Goal: Communication & Community: Answer question/provide support

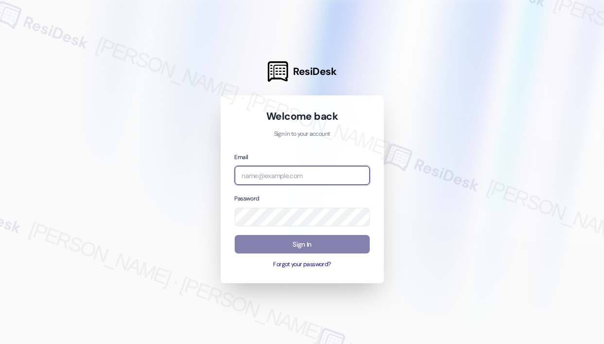
click at [342, 176] on input "email" at bounding box center [302, 175] width 135 height 19
click at [0, 343] on com-1password-button at bounding box center [0, 344] width 0 height 0
type input "automated-surveys-campus_living_centres-[PERSON_NAME].roles@campus_living_[DOMA…"
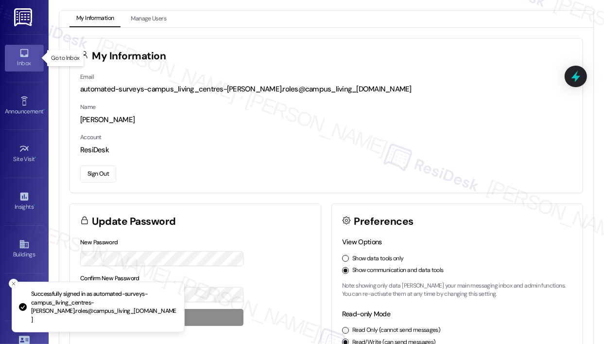
click at [20, 66] on div "Inbox" at bounding box center [24, 63] width 49 height 10
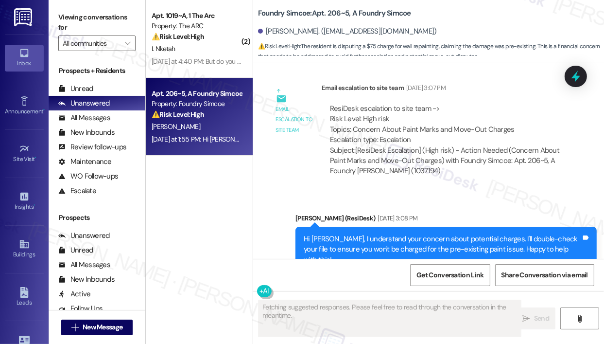
scroll to position [3423, 0]
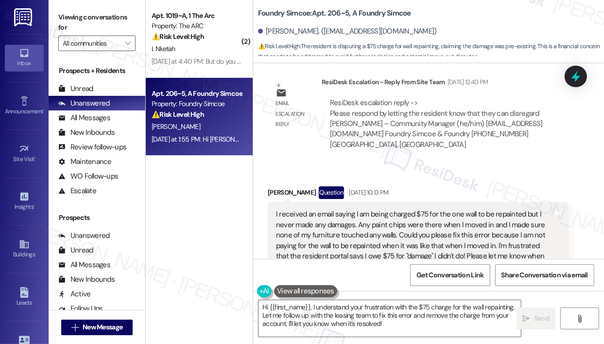
click at [417, 114] on div "ResiDesk escalation reply -> Please respond by letting the resident know that t…" at bounding box center [445, 123] width 247 height 67
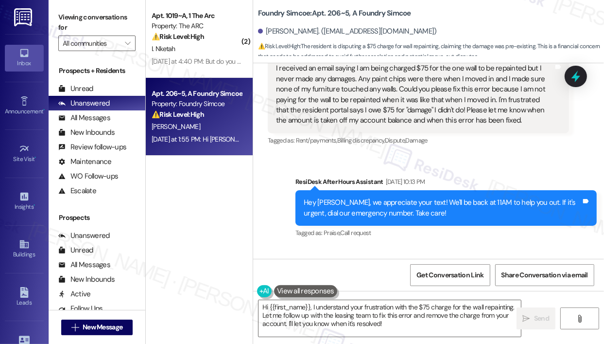
scroll to position [3717, 0]
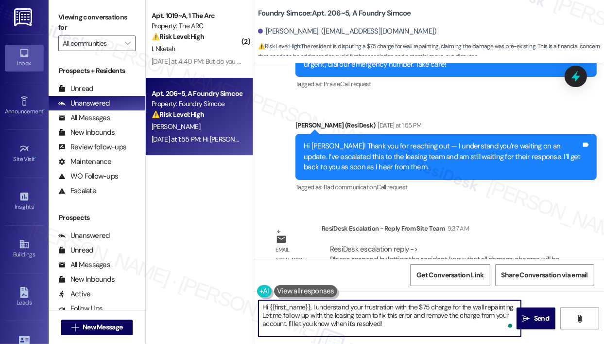
drag, startPoint x: 418, startPoint y: 323, endPoint x: 313, endPoint y: 305, distance: 107.0
click at [313, 305] on textarea "Hi {{first_name}}, I understand your frustration with the $75 charge for the wa…" at bounding box center [389, 318] width 262 height 36
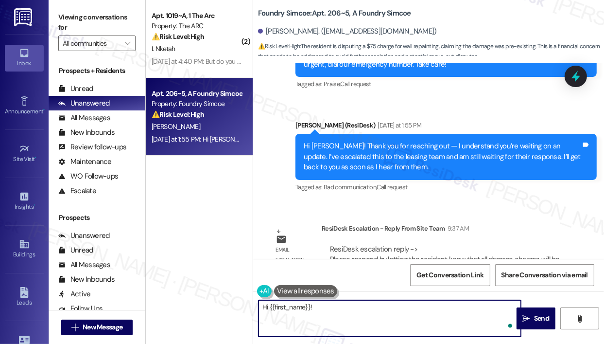
paste textarea "The site team asked me to share that all damage charges will be reviewed after …"
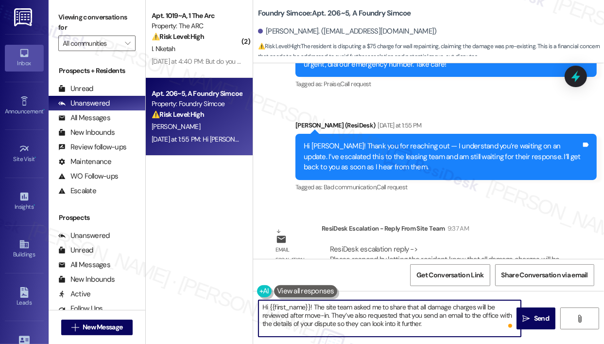
click at [429, 327] on textarea "Hi {{first_name}}! The site team asked me to share that all damage charges will…" at bounding box center [389, 318] width 262 height 36
type textarea "Hi {{first_name}}! The site team asked me to share that all damage charges will…"
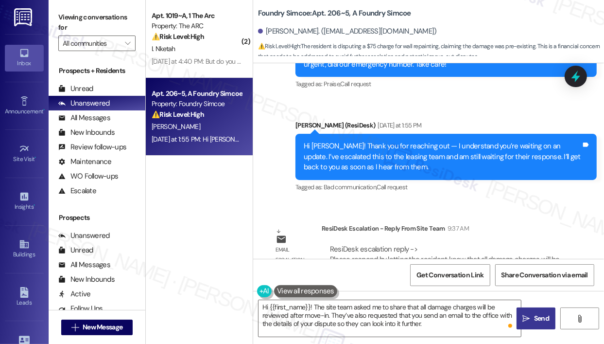
click at [545, 320] on span "Send" at bounding box center [541, 318] width 15 height 10
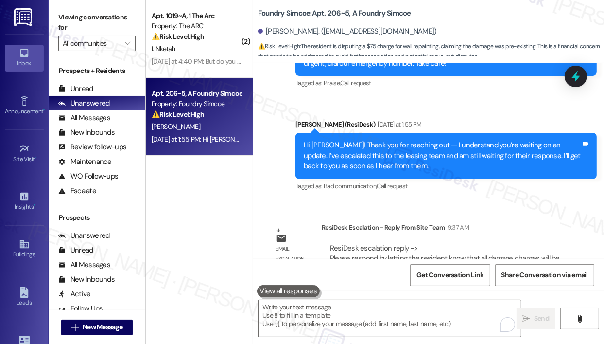
scroll to position [3805, 0]
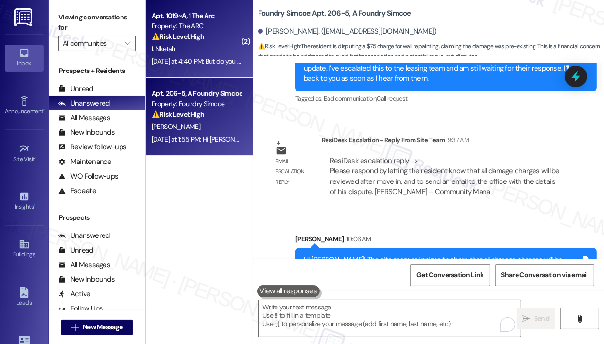
click at [233, 54] on div "I. Nketah" at bounding box center [197, 49] width 92 height 12
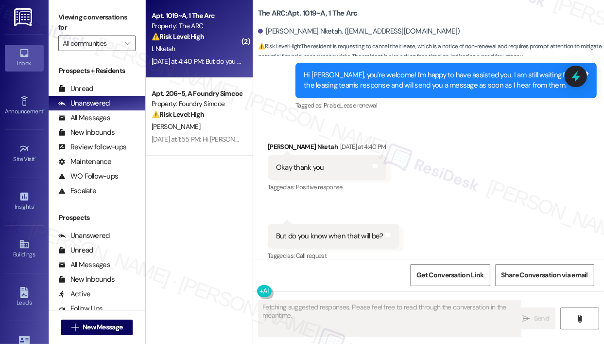
scroll to position [3023, 0]
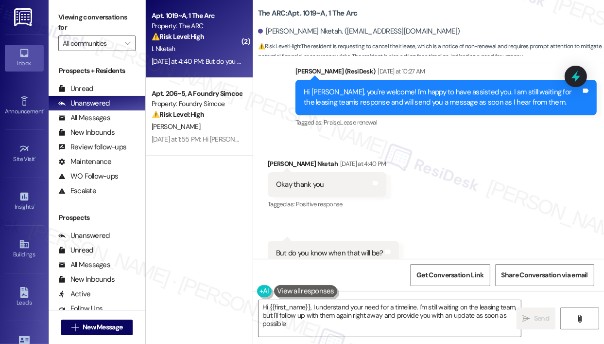
type textarea "Hi {{first_name}}, I understand your need for a timeline. I'm still waiting on …"
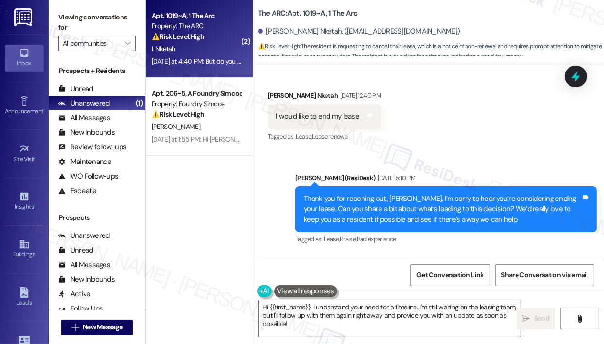
scroll to position [2440, 0]
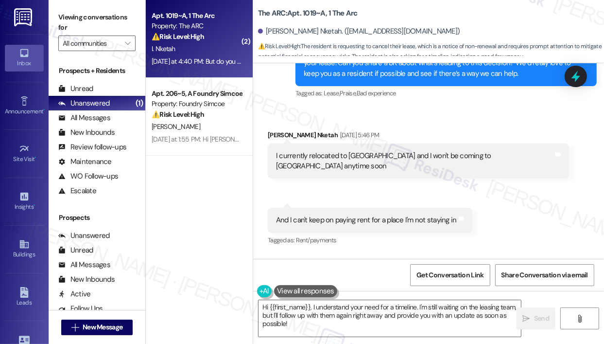
click at [488, 187] on div "Received via SMS [PERSON_NAME] Nketah [DATE] 5:46 PM I currently relocated to […" at bounding box center [428, 215] width 351 height 215
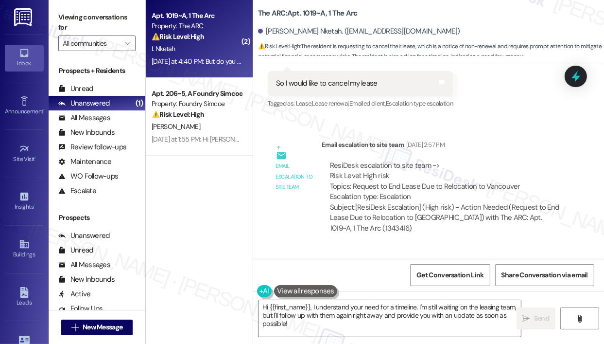
scroll to position [2634, 0]
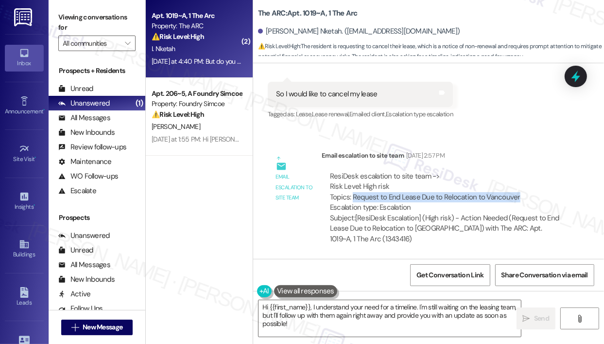
drag, startPoint x: 519, startPoint y: 163, endPoint x: 354, endPoint y: 163, distance: 165.2
click at [354, 171] on div "ResiDesk escalation to site team -> Risk Level: High risk Topics: Request to En…" at bounding box center [445, 192] width 231 height 42
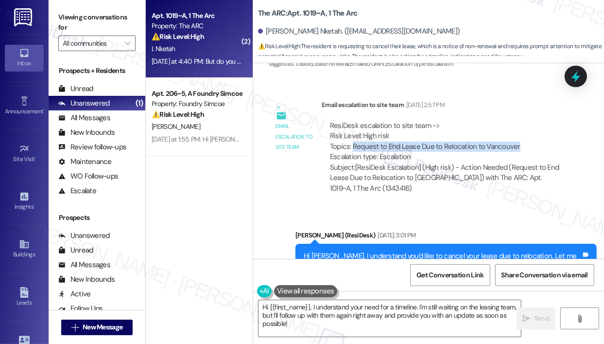
scroll to position [2683, 0]
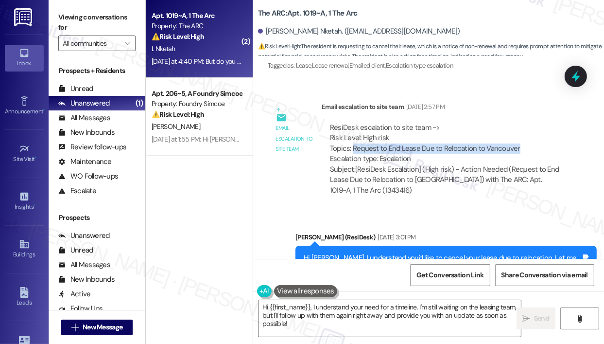
copy div "Request to End Lease Due to Relocation to [GEOGRAPHIC_DATA]"
click at [573, 75] on icon at bounding box center [576, 76] width 17 height 17
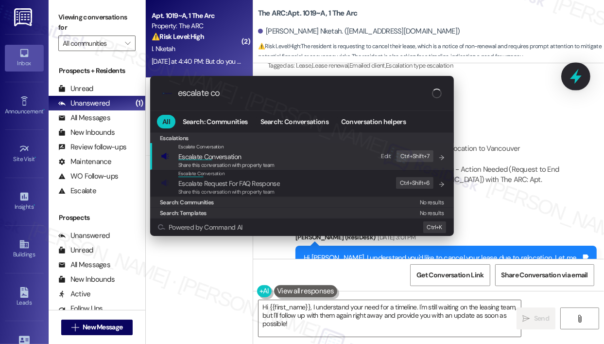
type input "escalate con"
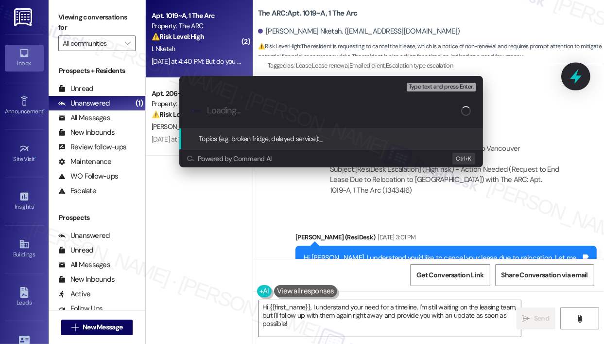
type input "Request to End Lease Due to Relocation to [GEOGRAPHIC_DATA]"
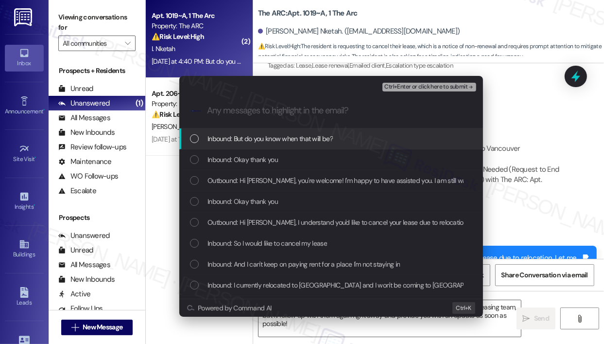
click at [332, 138] on span "Inbound: But do you know when that will be?" at bounding box center [269, 138] width 125 height 11
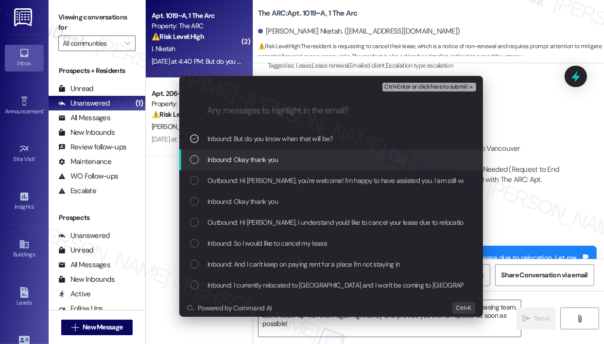
click at [331, 157] on div "Inbound: Okay thank you" at bounding box center [332, 159] width 284 height 11
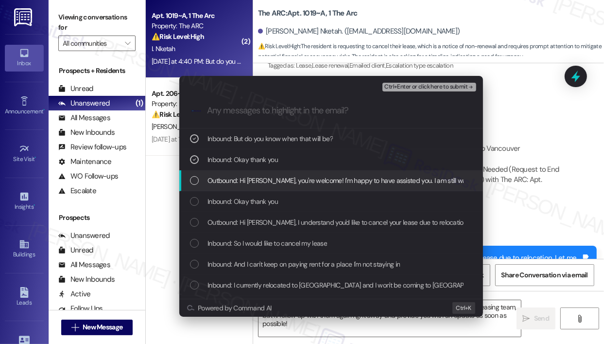
click at [337, 177] on span "Outbound: Hi [PERSON_NAME], you're welcome! I'm happy to have assisted you. I a…" at bounding box center [468, 180] width 523 height 11
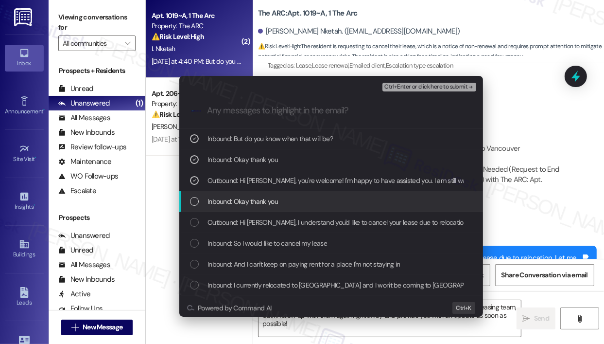
click at [335, 197] on div "Inbound: Okay thank you" at bounding box center [332, 201] width 284 height 11
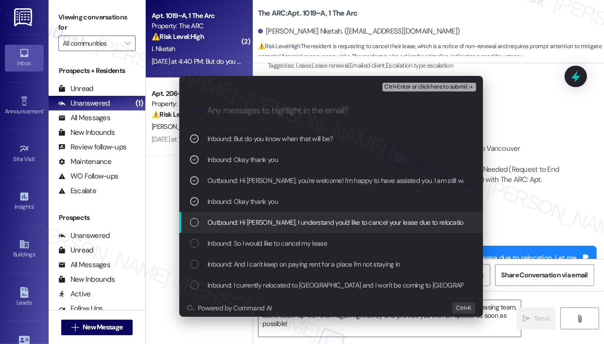
click at [341, 222] on span "Outbound: Hi [PERSON_NAME], I understand you'd like to cancel your lease due to…" at bounding box center [476, 222] width 539 height 11
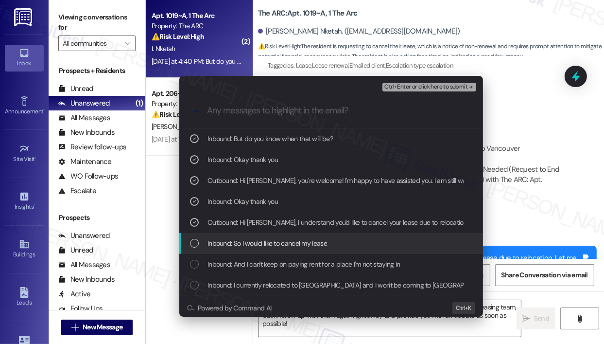
click at [341, 242] on div "Inbound: So I would like to cancel my lease" at bounding box center [332, 243] width 284 height 11
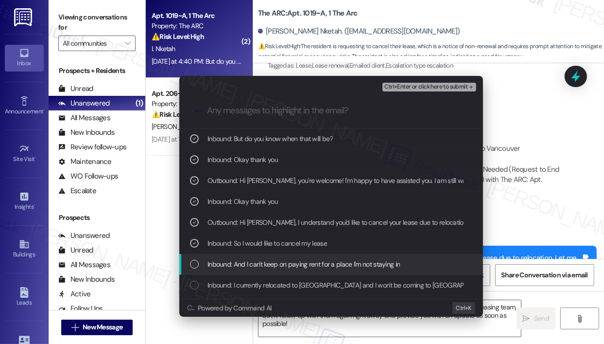
click at [344, 262] on span "Inbound: And I can't keep on paying rent for a place I'm not staying in" at bounding box center [303, 263] width 192 height 11
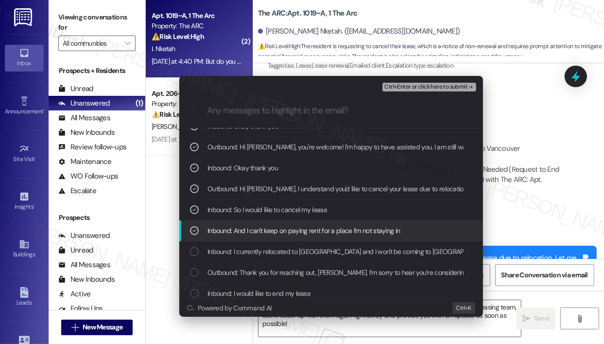
scroll to position [49, 0]
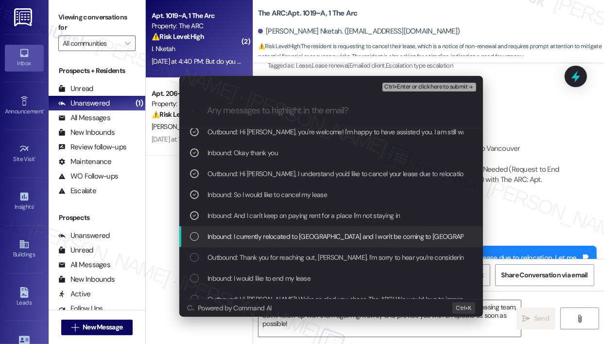
click at [343, 238] on span "Inbound: I currently relocated to [GEOGRAPHIC_DATA] and I won't be coming to [G…" at bounding box center [370, 236] width 327 height 11
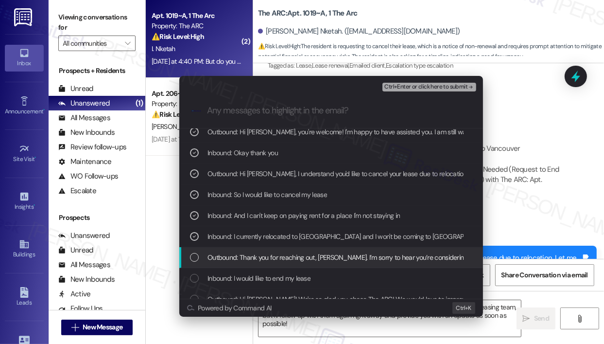
click at [343, 255] on span "Outbound: Thank you for reaching out, [PERSON_NAME]. I’m sorry to hear you’re c…" at bounding box center [571, 257] width 729 height 11
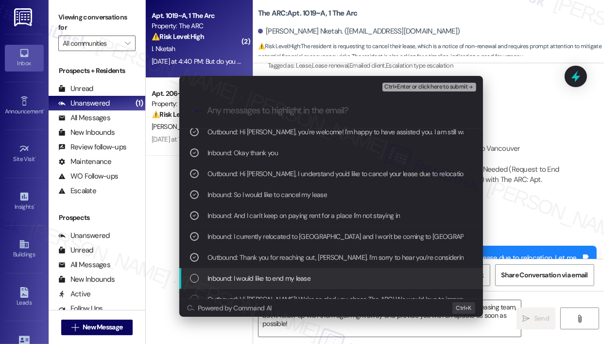
click at [340, 277] on div "Inbound: I would like to end my lease" at bounding box center [332, 278] width 284 height 11
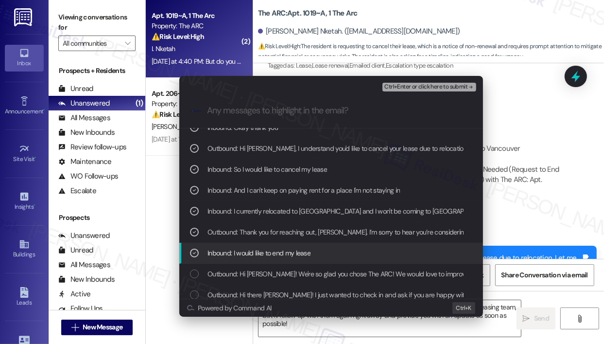
scroll to position [97, 0]
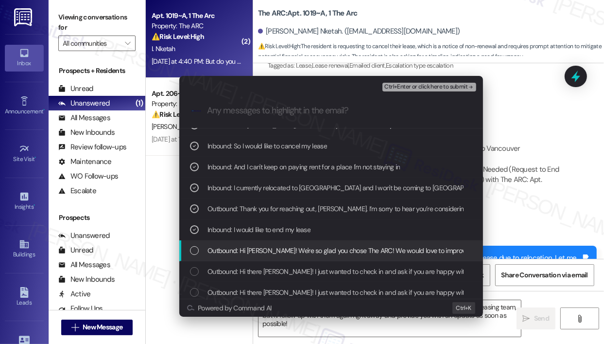
click at [345, 253] on span "Outbound: Hi [PERSON_NAME]! We're so glad you chose The ARC! We would love to i…" at bounding box center [512, 250] width 610 height 11
click at [378, 251] on span "Outbound: Hi [PERSON_NAME]! We're so glad you chose The ARC! We would love to i…" at bounding box center [512, 250] width 610 height 11
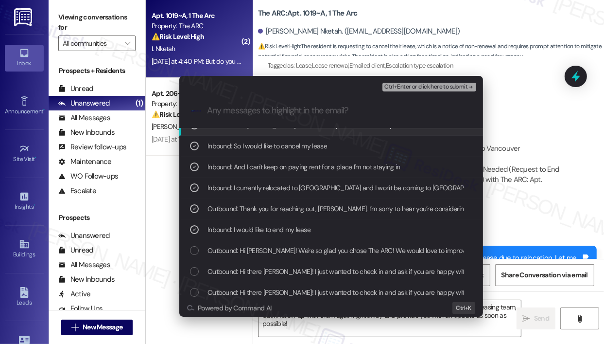
click at [415, 89] on span "Ctrl+Enter or click here to submit" at bounding box center [425, 87] width 83 height 7
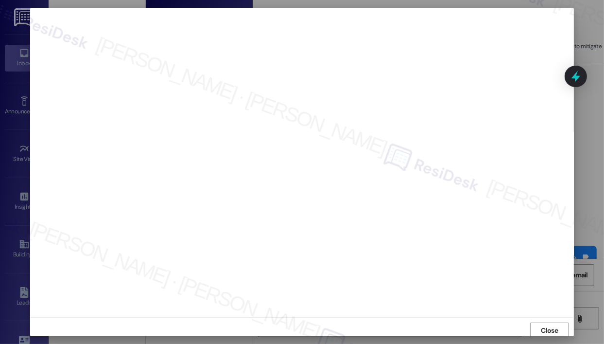
scroll to position [2, 0]
click at [541, 329] on span "Close" at bounding box center [549, 328] width 17 height 10
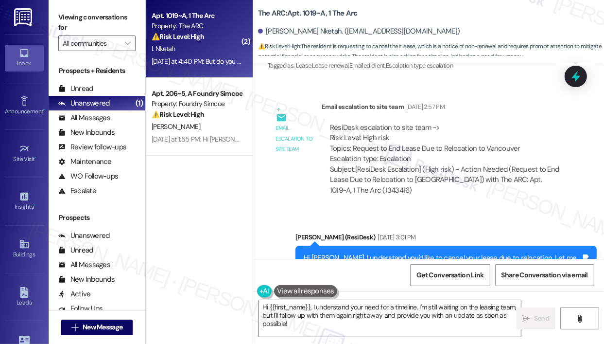
click at [581, 78] on icon at bounding box center [575, 76] width 13 height 13
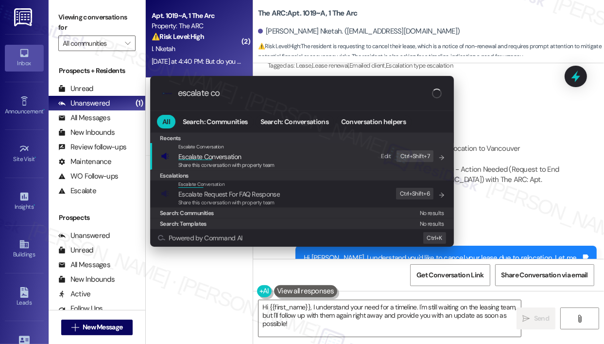
type input "escalate con"
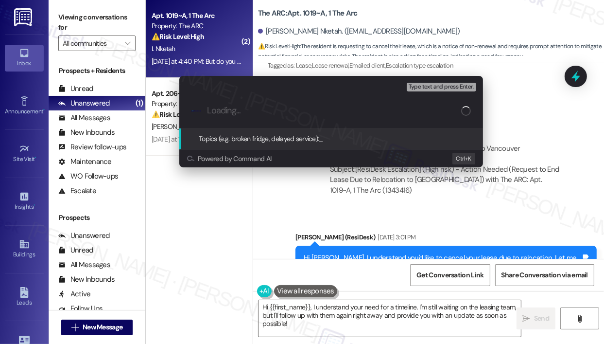
paste input "Request to End Lease Due to Relocation to [GEOGRAPHIC_DATA]"
type input "Request to End Lease Due to Relocation to [GEOGRAPHIC_DATA]"
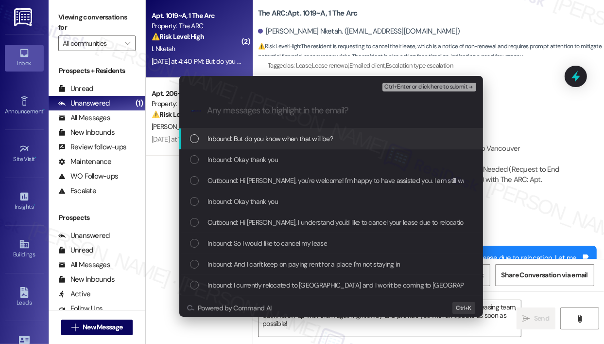
click at [355, 141] on div "Inbound: But do you know when that will be?" at bounding box center [332, 138] width 284 height 11
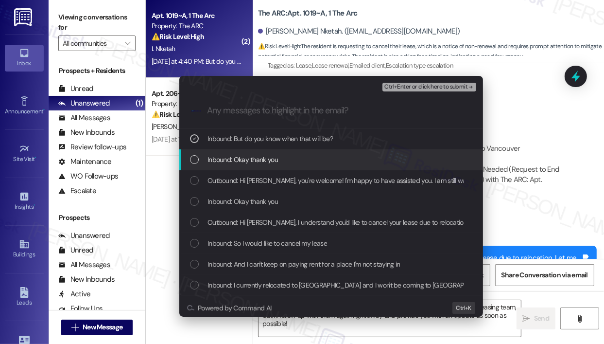
click at [346, 157] on div "Inbound: Okay thank you" at bounding box center [332, 159] width 284 height 11
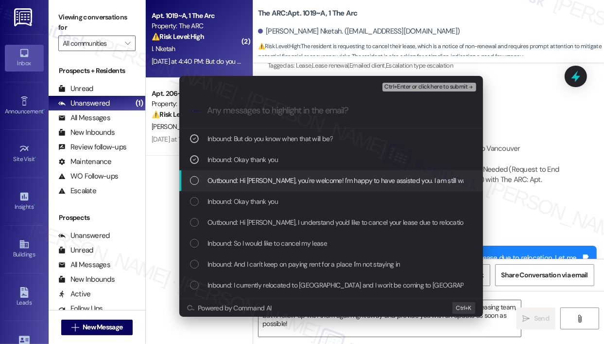
click at [350, 180] on span "Outbound: Hi [PERSON_NAME], you're welcome! I'm happy to have assisted you. I a…" at bounding box center [468, 180] width 523 height 11
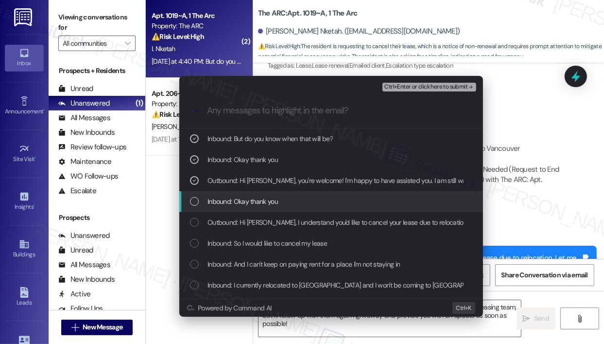
click at [346, 195] on div "Inbound: Okay thank you" at bounding box center [331, 201] width 304 height 21
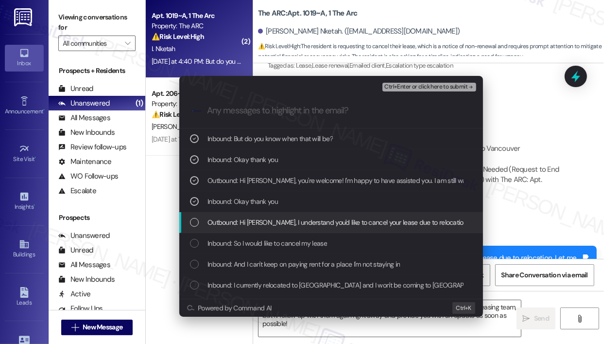
click at [352, 223] on span "Outbound: Hi [PERSON_NAME], I understand you'd like to cancel your lease due to…" at bounding box center [476, 222] width 539 height 11
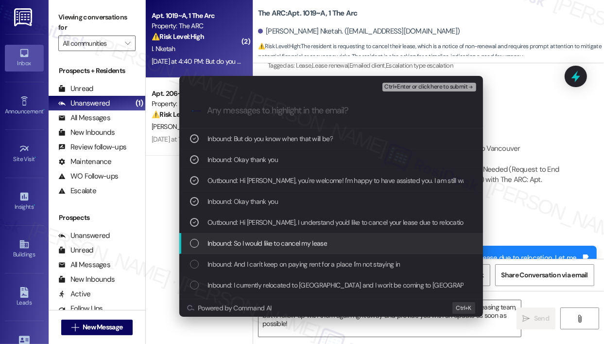
click at [347, 243] on div "Inbound: So I would like to cancel my lease" at bounding box center [332, 243] width 284 height 11
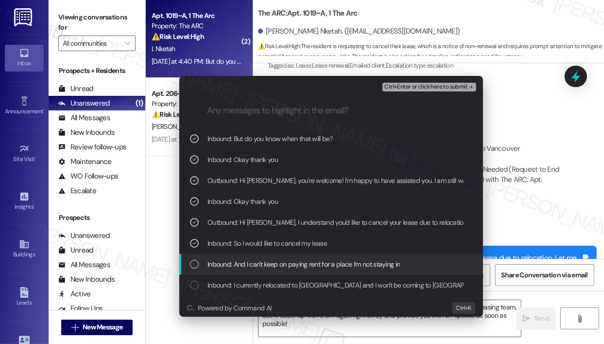
click at [348, 260] on span "Inbound: And I can't keep on paying rent for a place I'm not staying in" at bounding box center [303, 263] width 192 height 11
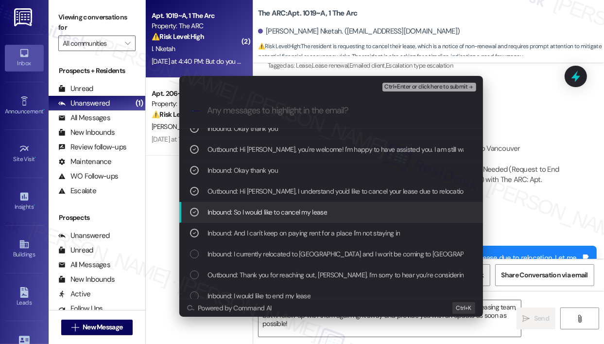
scroll to position [49, 0]
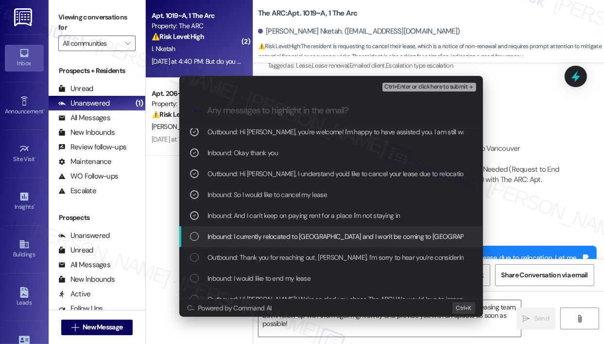
click at [357, 239] on span "Inbound: I currently relocated to [GEOGRAPHIC_DATA] and I won't be coming to [G…" at bounding box center [370, 236] width 327 height 11
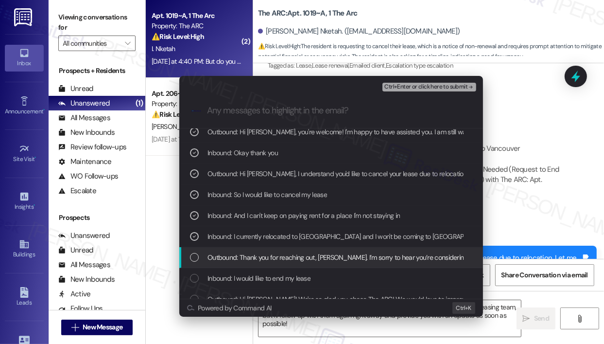
click at [358, 256] on span "Outbound: Thank you for reaching out, [PERSON_NAME]. I’m sorry to hear you’re c…" at bounding box center [571, 257] width 729 height 11
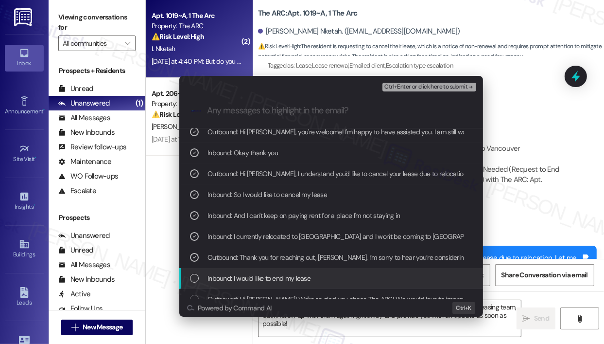
click at [356, 273] on div "Inbound: I would like to end my lease" at bounding box center [332, 278] width 284 height 11
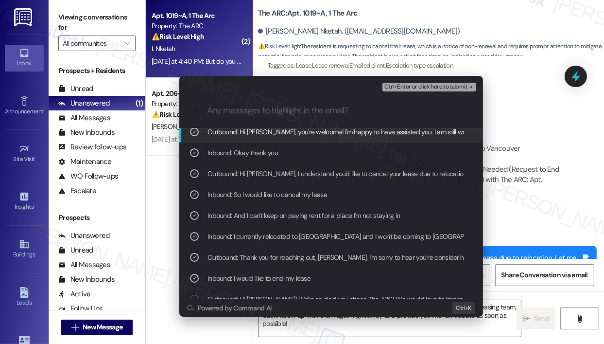
click at [410, 84] on span "Ctrl+Enter or click here to submit" at bounding box center [425, 87] width 83 height 7
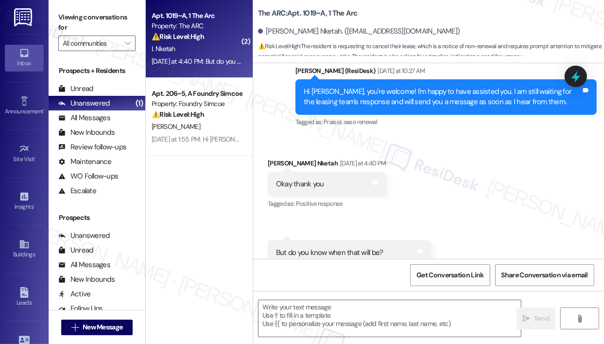
scroll to position [3020, 0]
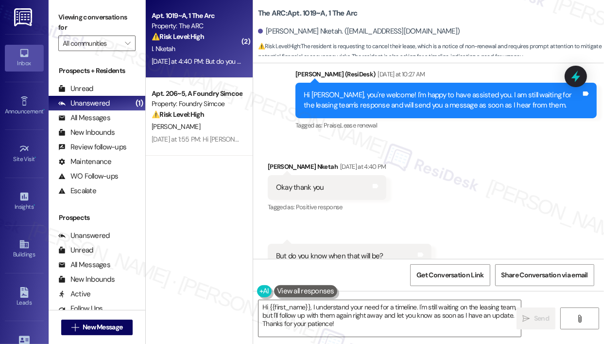
click at [500, 227] on div "Received via SMS [PERSON_NAME] Nketah [DATE] at 4:40 PM Okay thank you Tags and…" at bounding box center [428, 214] width 351 height 151
drag, startPoint x: 487, startPoint y: 189, endPoint x: 482, endPoint y: 188, distance: 5.7
click at [486, 189] on div "Received via SMS [PERSON_NAME] Nketah [DATE] at 4:40 PM Okay thank you Tags and…" at bounding box center [428, 214] width 351 height 151
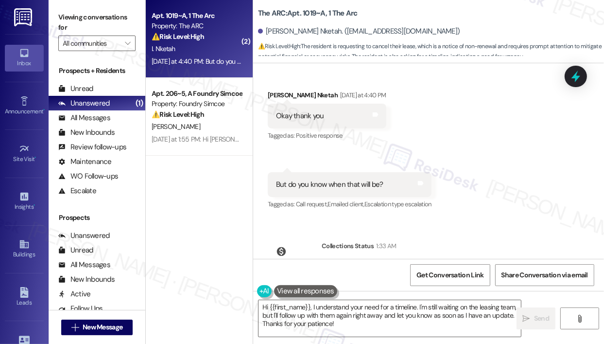
scroll to position [3120, 0]
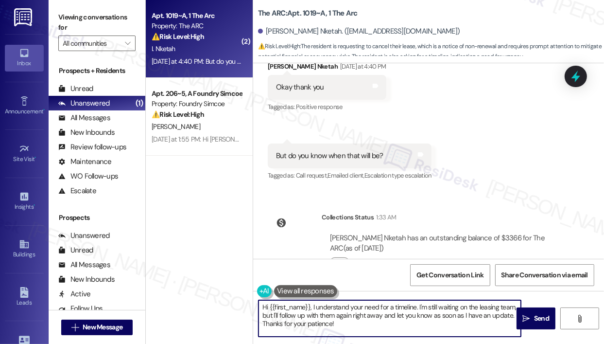
click at [369, 327] on textarea "Hi {{first_name}}, I understand your need for a timeline. I'm still waiting on …" at bounding box center [389, 318] width 262 height 36
drag, startPoint x: 368, startPoint y: 326, endPoint x: 312, endPoint y: 305, distance: 59.2
click at [312, 305] on textarea "Hi {{first_name}}, I understand your need for a timeline. I'm still waiting on …" at bounding box center [389, 318] width 262 height 36
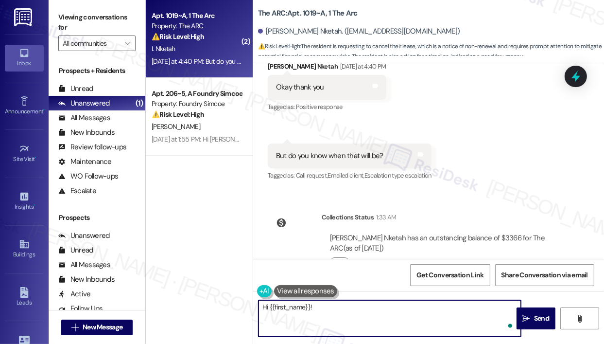
paste textarea "I’m not able to provide a specific date for when we’ll have answers from the le…"
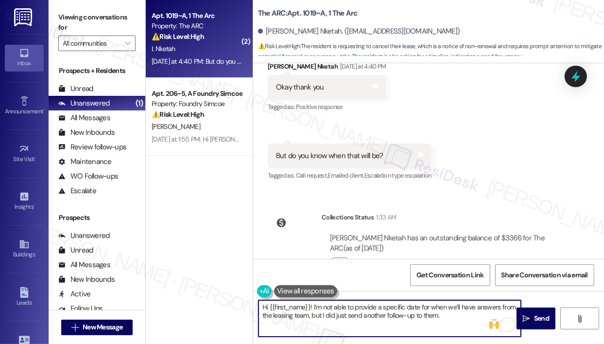
type textarea "Hi {{first_name}}! I’m not able to provide a specific date for when we’ll have …"
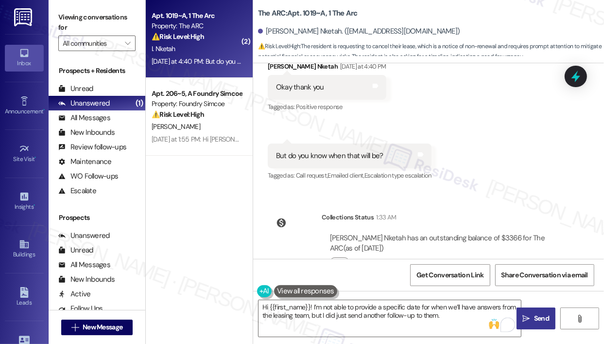
click at [538, 317] on span "Send" at bounding box center [541, 318] width 15 height 10
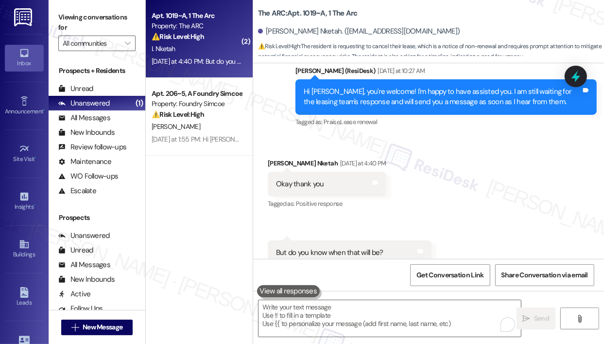
scroll to position [3020, 0]
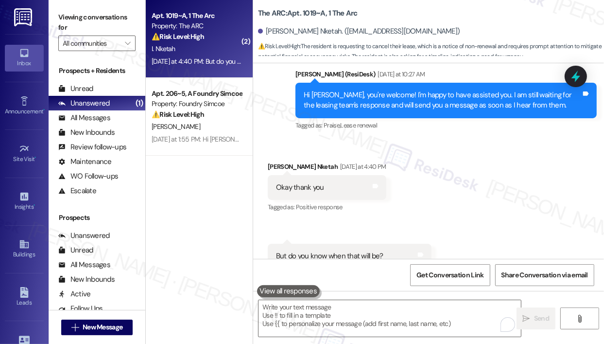
click at [522, 168] on div "Received via SMS [PERSON_NAME] Nketah [DATE] at 4:40 PM Okay thank you Tags and…" at bounding box center [428, 214] width 351 height 151
